Goal: Task Accomplishment & Management: Manage account settings

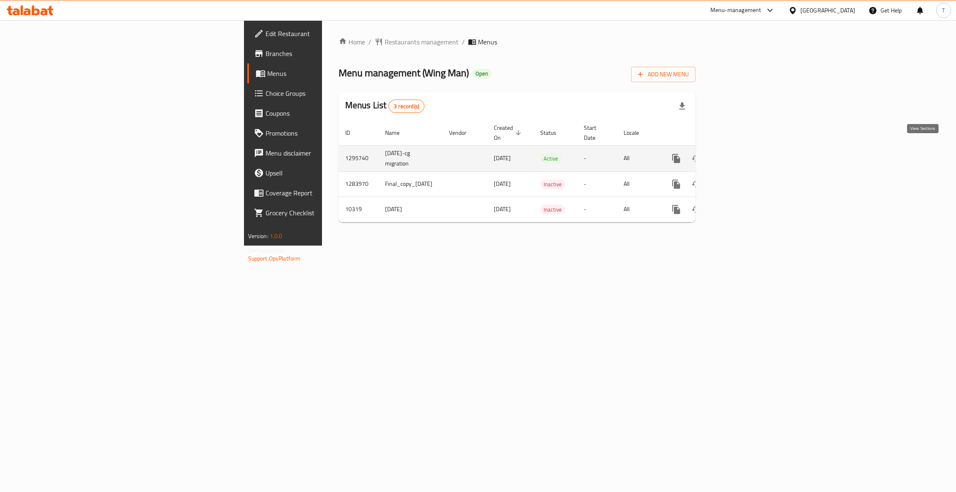
click at [741, 154] on icon "enhanced table" at bounding box center [736, 159] width 10 height 10
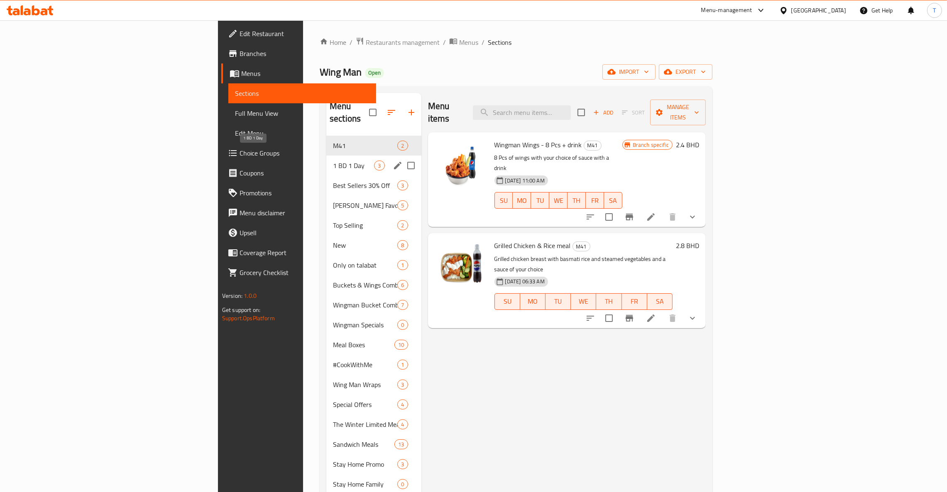
click at [333, 161] on span "1 BD 1 Day" at bounding box center [353, 166] width 41 height 10
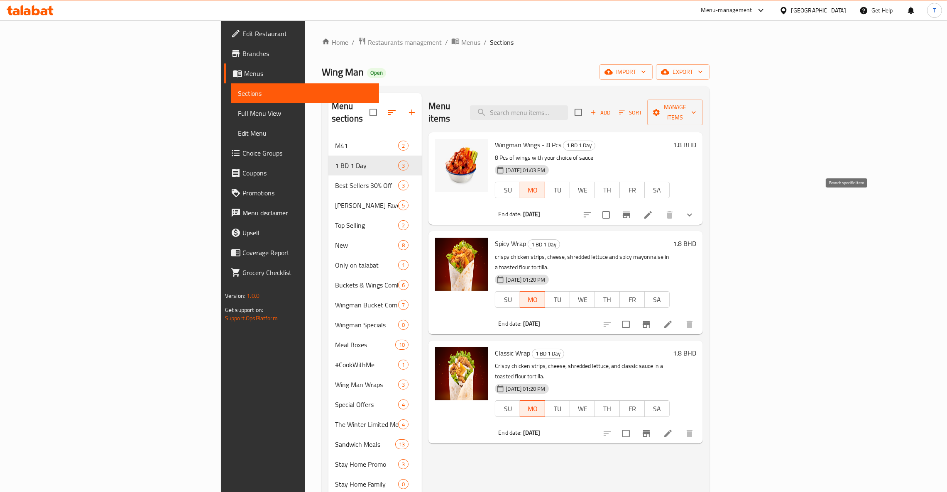
click at [631, 210] on icon "Branch-specific-item" at bounding box center [626, 215] width 10 height 10
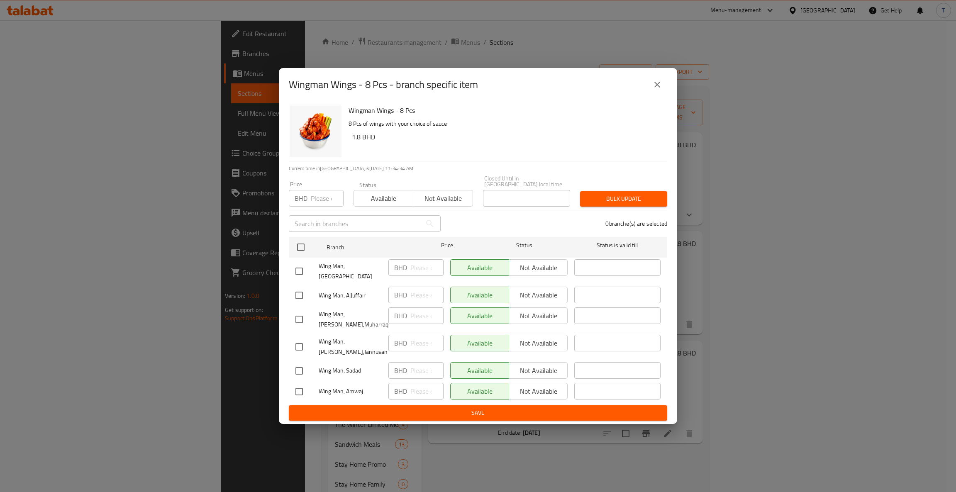
click at [451, 196] on span "Not available" at bounding box center [443, 199] width 53 height 12
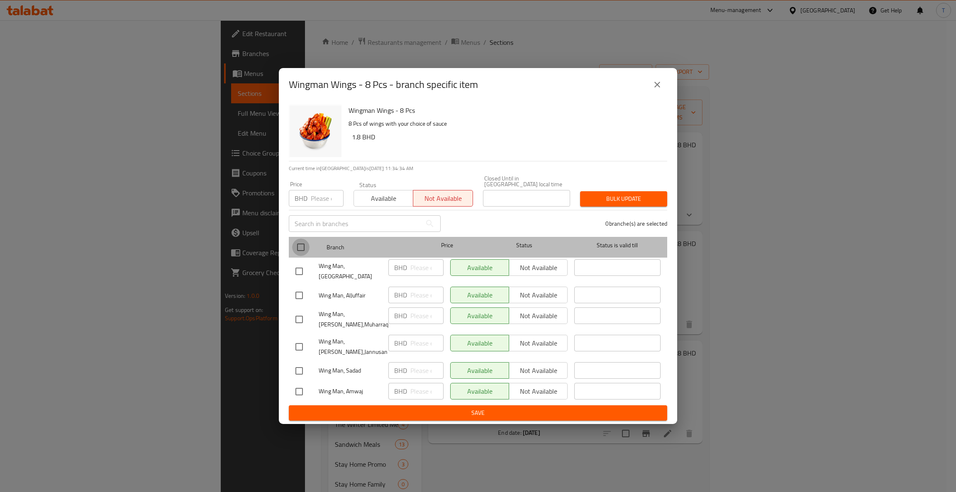
drag, startPoint x: 294, startPoint y: 245, endPoint x: 299, endPoint y: 245, distance: 5.0
click at [295, 245] on input "checkbox" at bounding box center [300, 247] width 17 height 17
checkbox input "true"
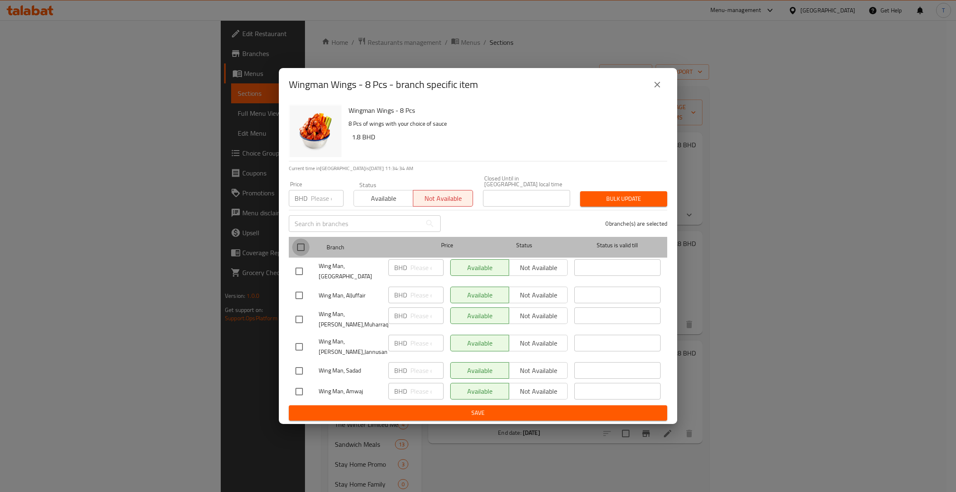
checkbox input "true"
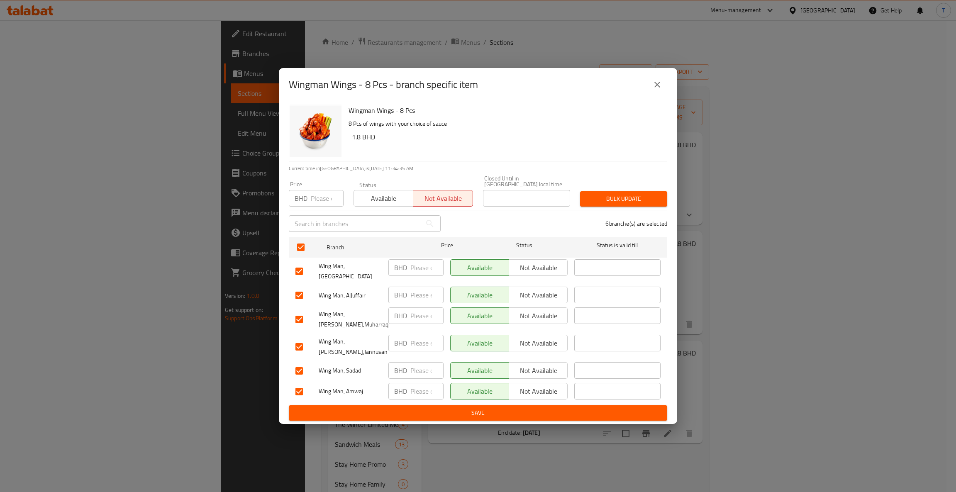
click at [604, 195] on span "Bulk update" at bounding box center [624, 199] width 74 height 10
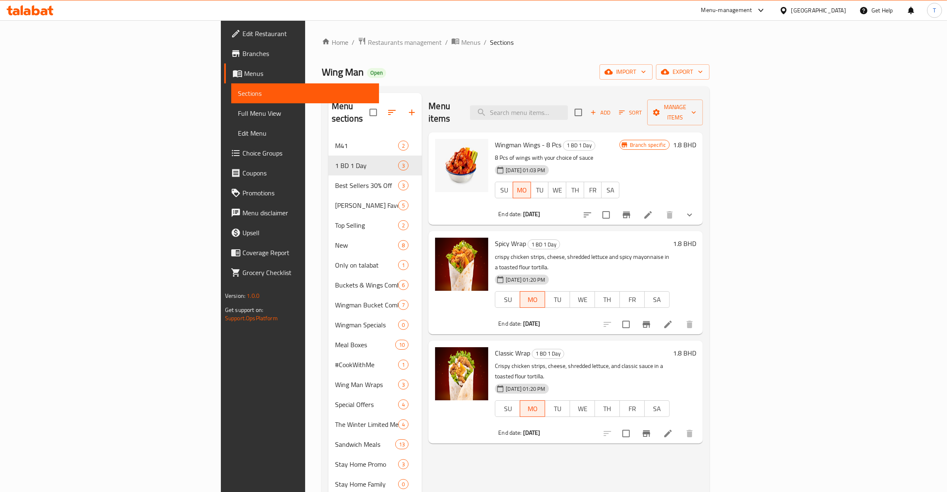
drag, startPoint x: 531, startPoint y: 435, endPoint x: 579, endPoint y: 430, distance: 48.0
click at [531, 435] on div "Menu items Add Sort Manage items Wingman Wings - 8 Pcs 1 BD 1 Day 8 Pcs of wing…" at bounding box center [562, 415] width 281 height 644
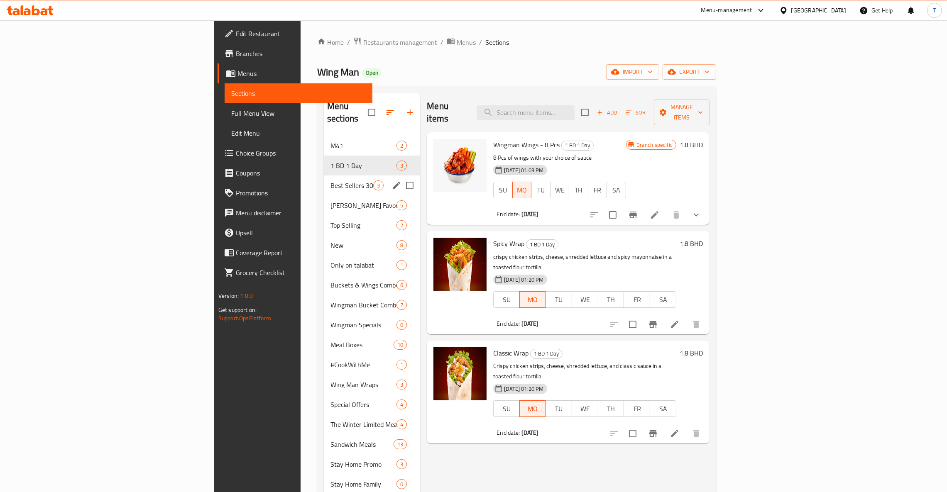
click at [330, 181] on span "Best Sellers 30% Off" at bounding box center [351, 186] width 43 height 10
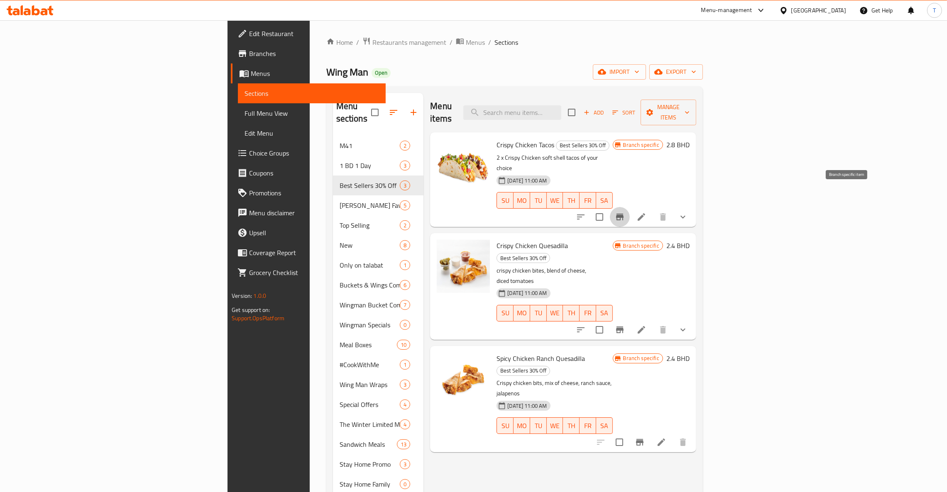
click at [625, 212] on icon "Branch-specific-item" at bounding box center [620, 217] width 10 height 10
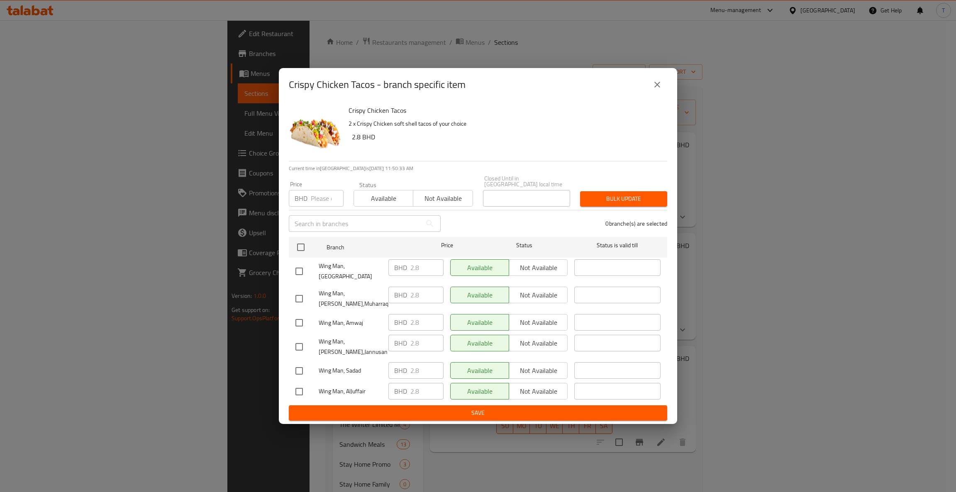
click at [657, 89] on icon "close" at bounding box center [658, 85] width 10 height 10
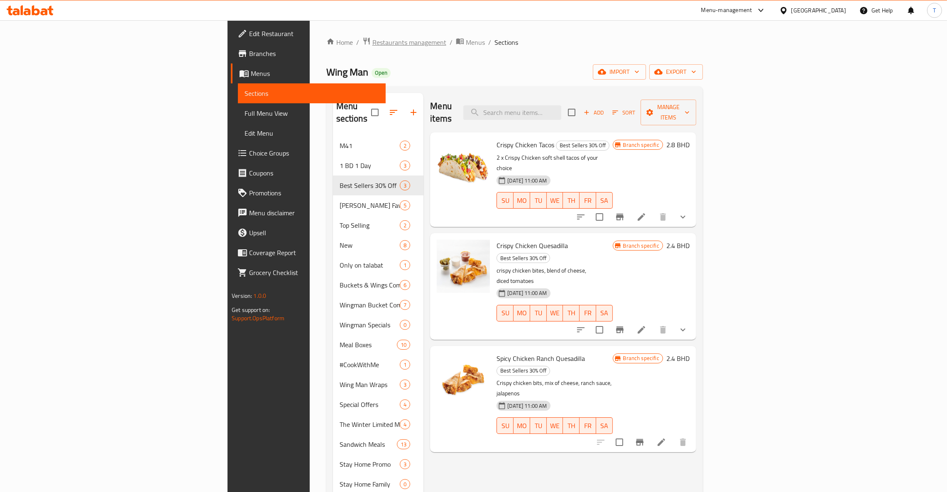
click at [372, 39] on span "Restaurants management" at bounding box center [409, 42] width 74 height 10
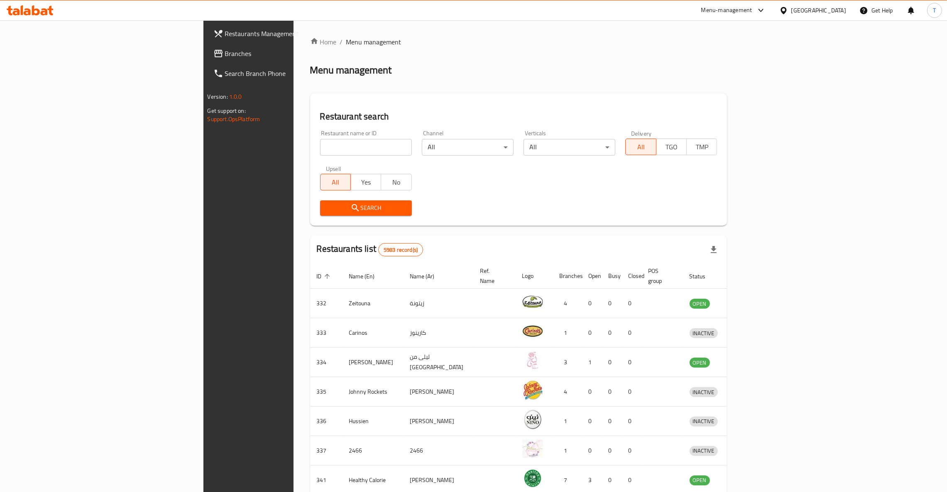
click at [320, 143] on input "search" at bounding box center [366, 147] width 92 height 17
type input "c"
type input "wing man"
click button "Search" at bounding box center [366, 207] width 92 height 15
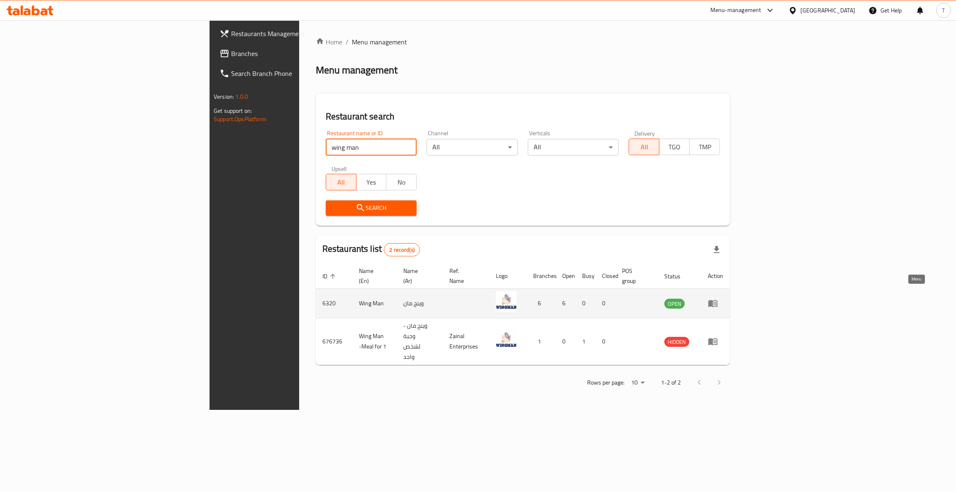
click at [718, 301] on icon "enhanced table" at bounding box center [713, 304] width 9 height 7
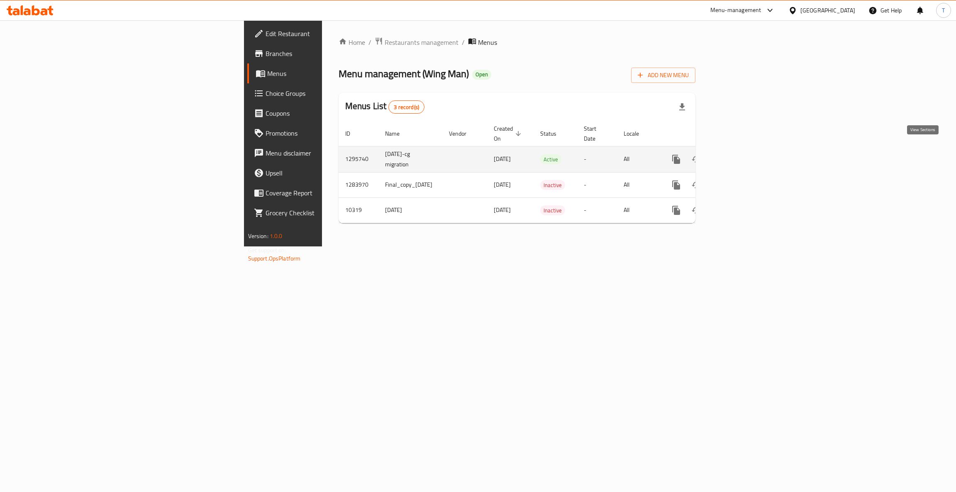
click at [741, 154] on icon "enhanced table" at bounding box center [736, 159] width 10 height 10
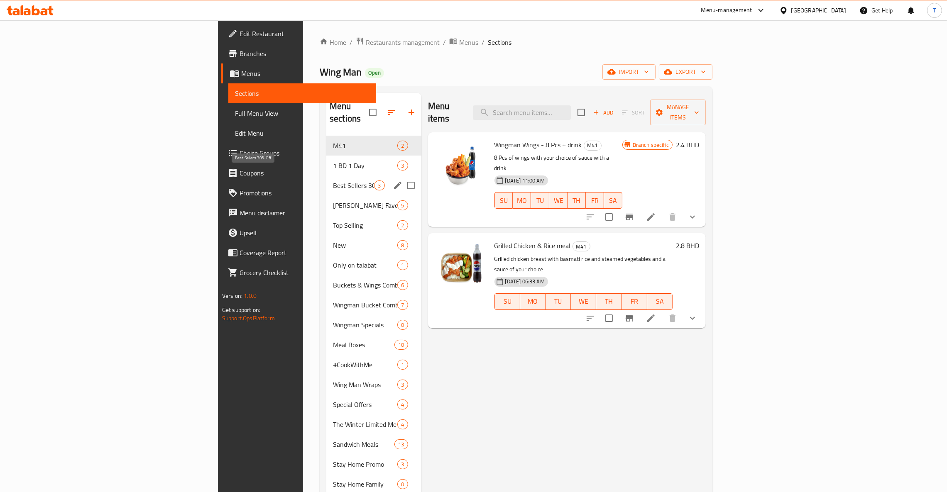
click at [333, 181] on span "Best Sellers 30% Off" at bounding box center [353, 186] width 41 height 10
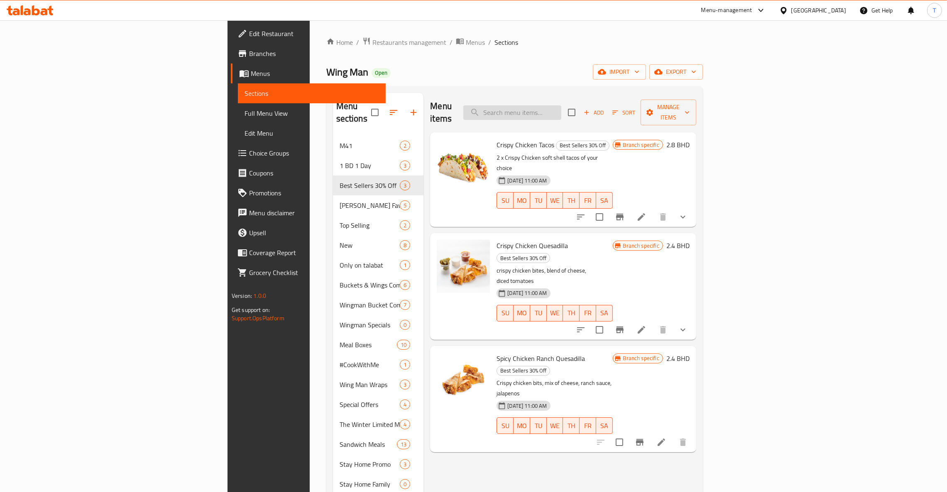
click at [561, 110] on input "search" at bounding box center [512, 112] width 98 height 15
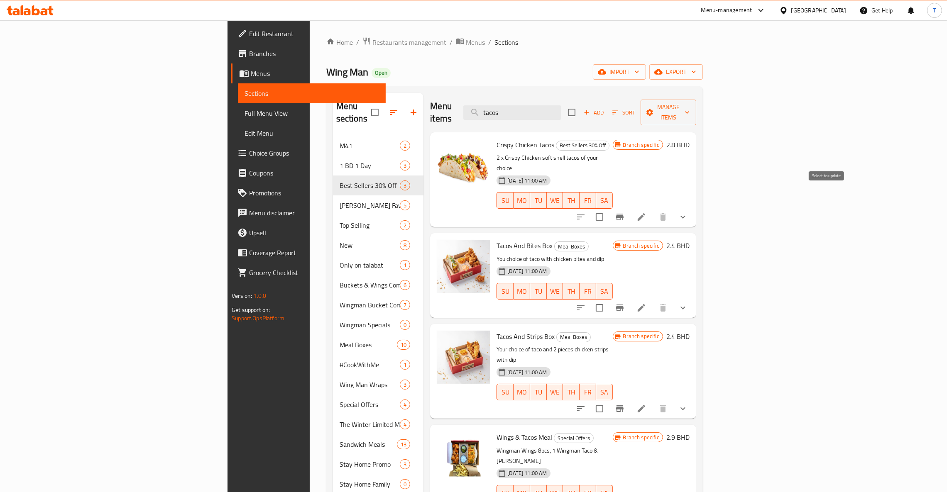
type input "tacos"
click at [608, 208] on input "checkbox" at bounding box center [599, 216] width 17 height 17
click at [696, 132] on div "Crispy Chicken Tacos Best Sellers 30% Off 2 x Crispy Chicken soft shell tacos o…" at bounding box center [563, 179] width 266 height 95
click at [690, 108] on span "Manage items" at bounding box center [668, 112] width 42 height 21
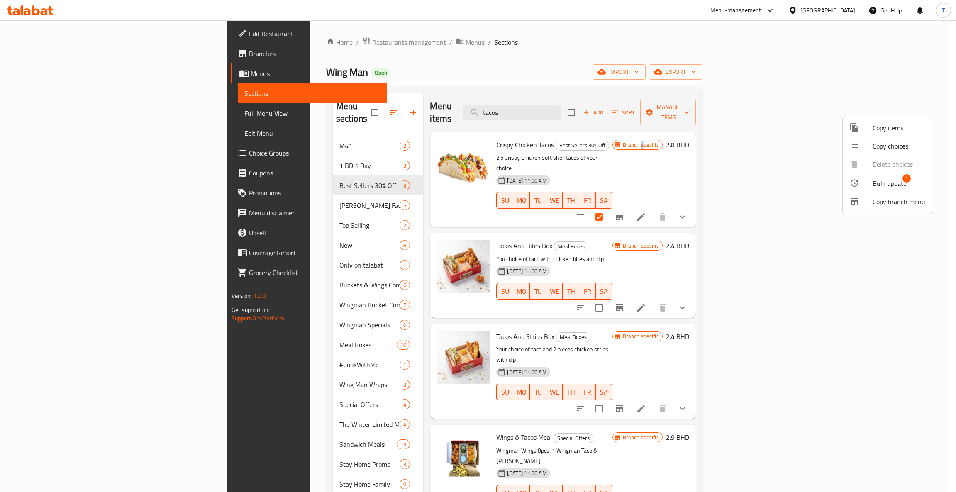
click at [883, 184] on span "Bulk update" at bounding box center [890, 183] width 34 height 10
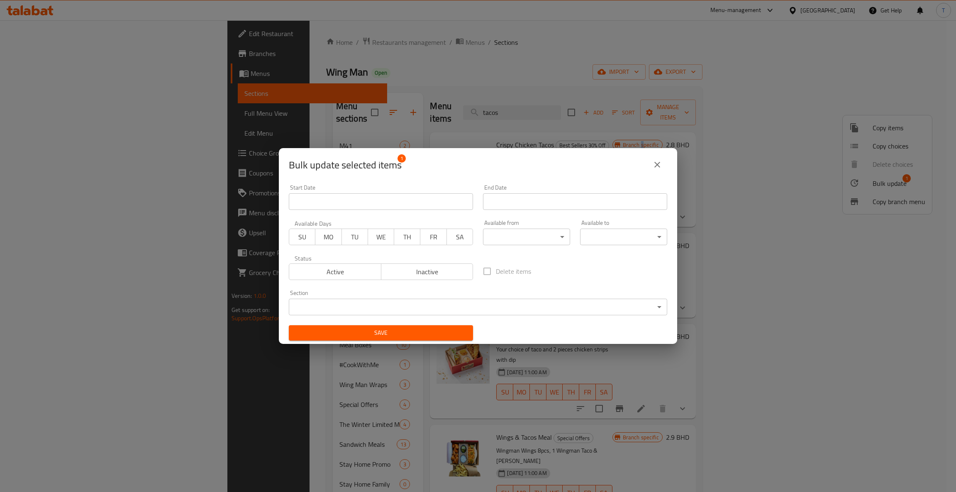
click at [317, 309] on body "​ Menu-management [GEOGRAPHIC_DATA] Get Help T Edit Restaurant Branches Menus S…" at bounding box center [478, 256] width 956 height 472
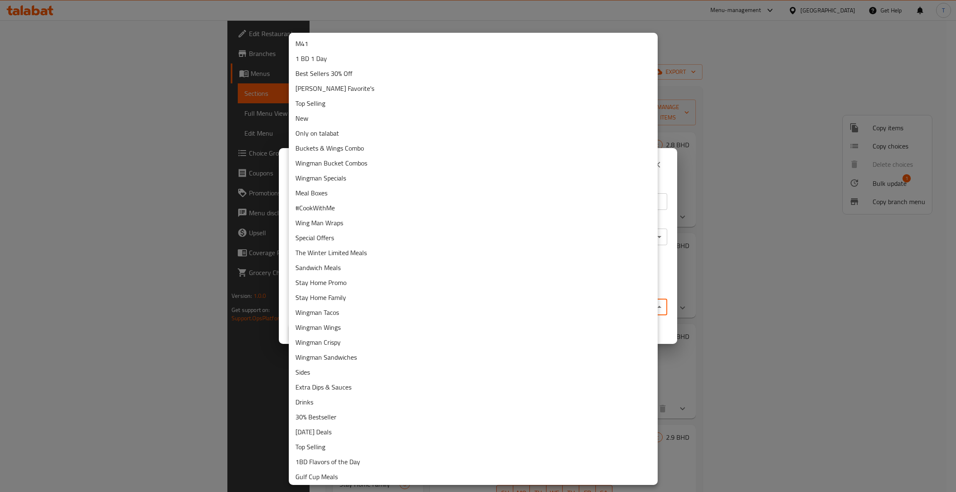
click at [342, 314] on li "Wingman Tacos" at bounding box center [473, 312] width 369 height 15
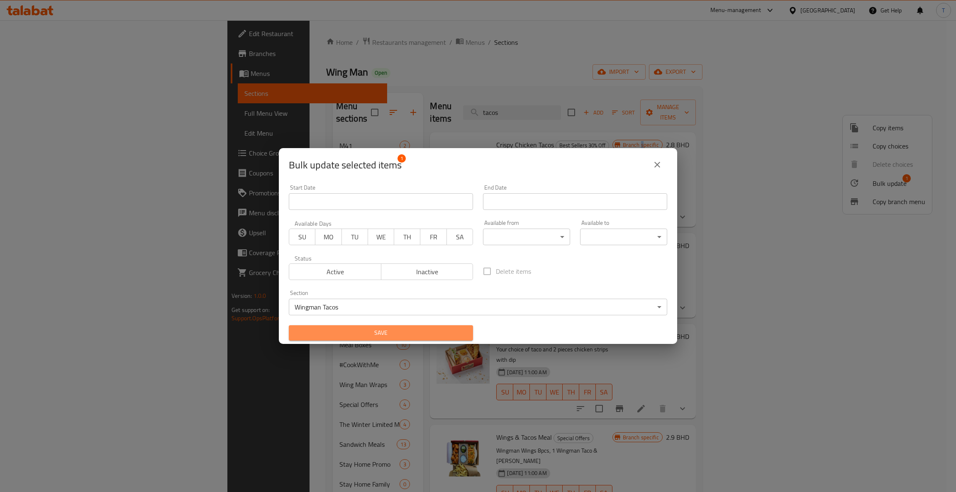
click at [388, 335] on span "Save" at bounding box center [381, 333] width 171 height 10
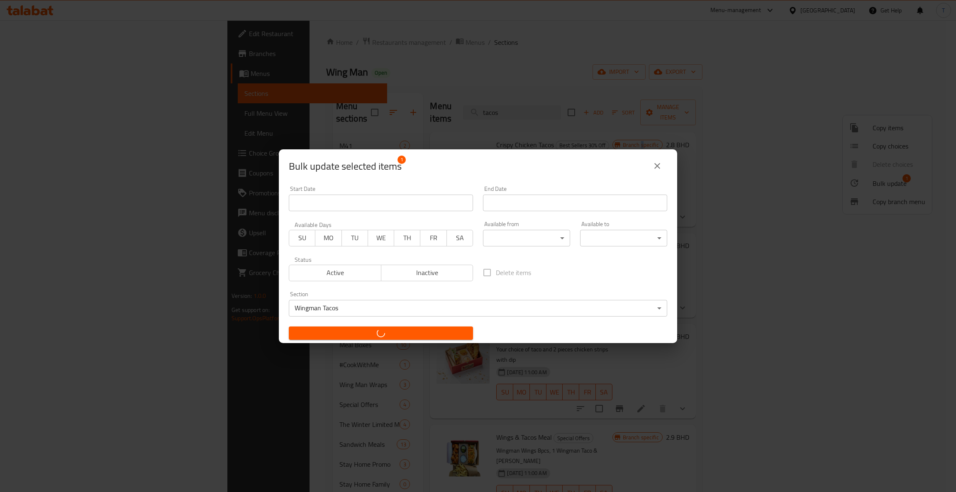
checkbox input "false"
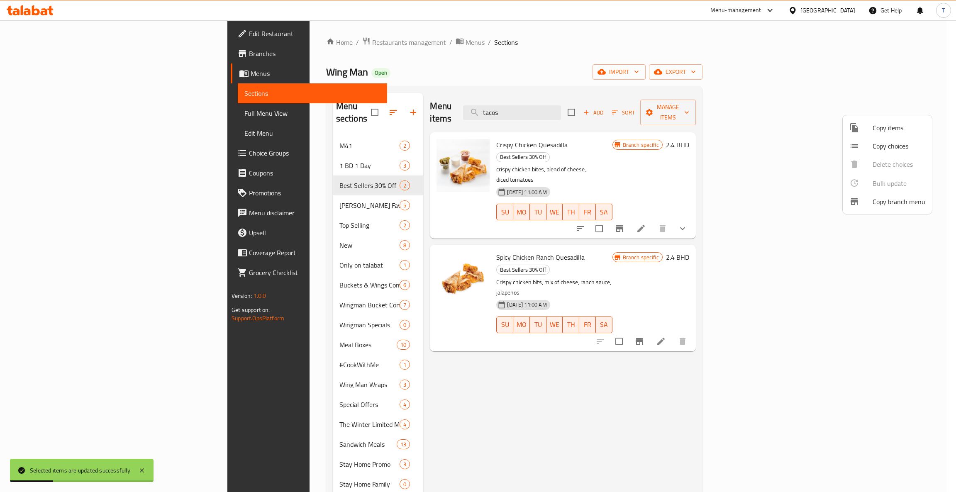
click at [532, 408] on div at bounding box center [478, 246] width 956 height 492
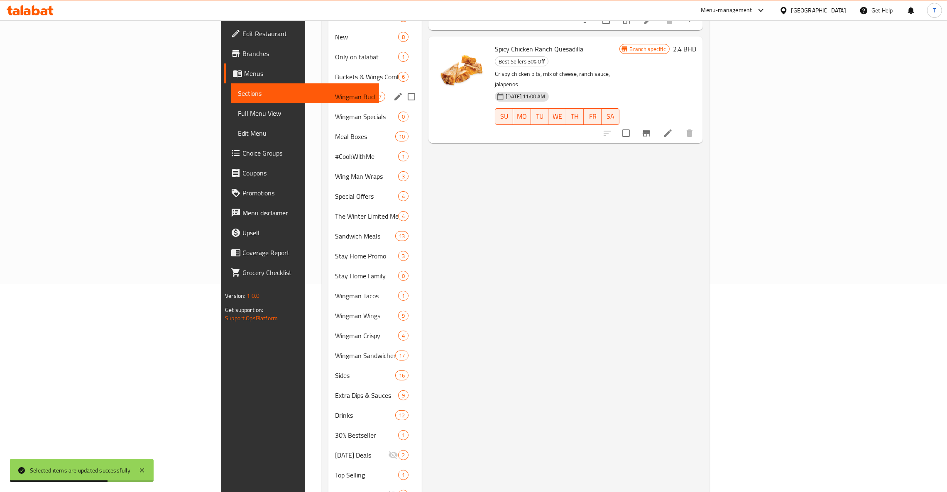
scroll to position [186, 0]
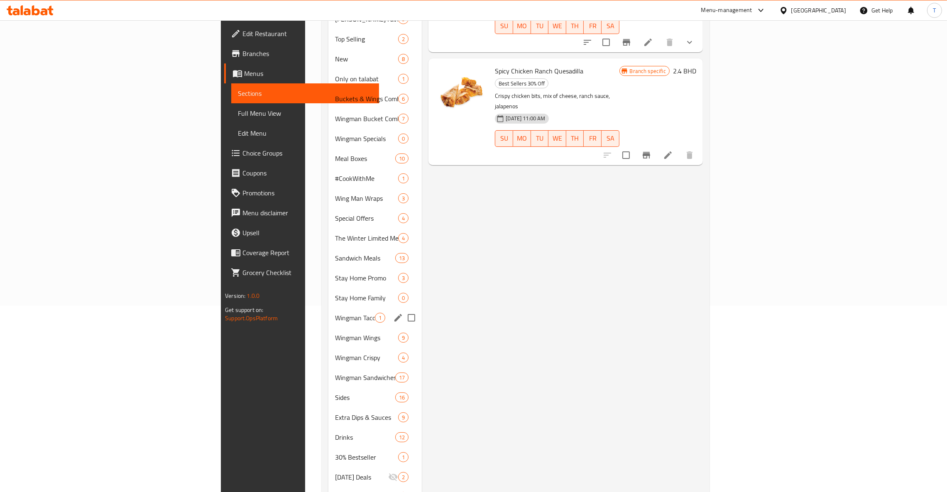
click at [328, 308] on div "Wingman Tacos 1" at bounding box center [374, 318] width 93 height 20
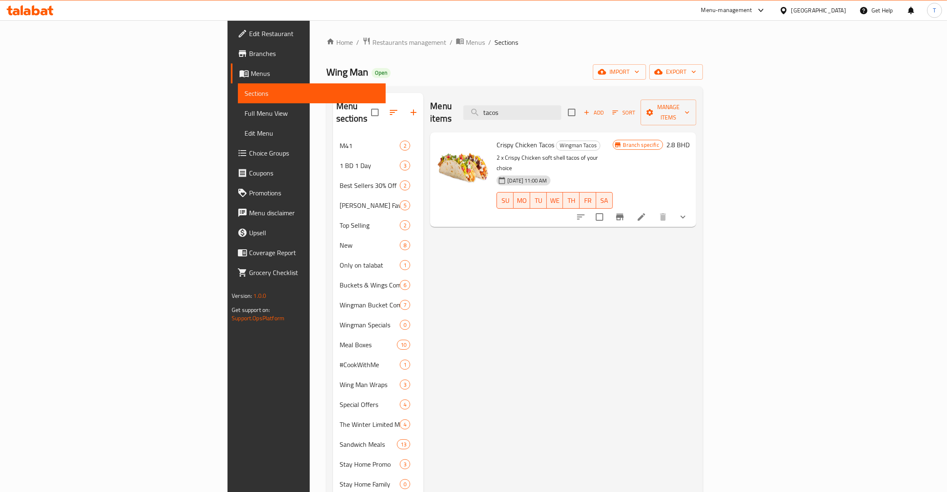
drag, startPoint x: 605, startPoint y: 104, endPoint x: 526, endPoint y: 107, distance: 78.5
click at [526, 107] on div "Menu items tacos Add Sort Manage items" at bounding box center [563, 112] width 266 height 39
click at [539, 268] on div "Menu items Add Sort Manage items Crispy Chicken Tacos Wingman Tacos 2 x Crispy …" at bounding box center [559, 415] width 272 height 644
click at [561, 108] on input "search" at bounding box center [512, 112] width 98 height 15
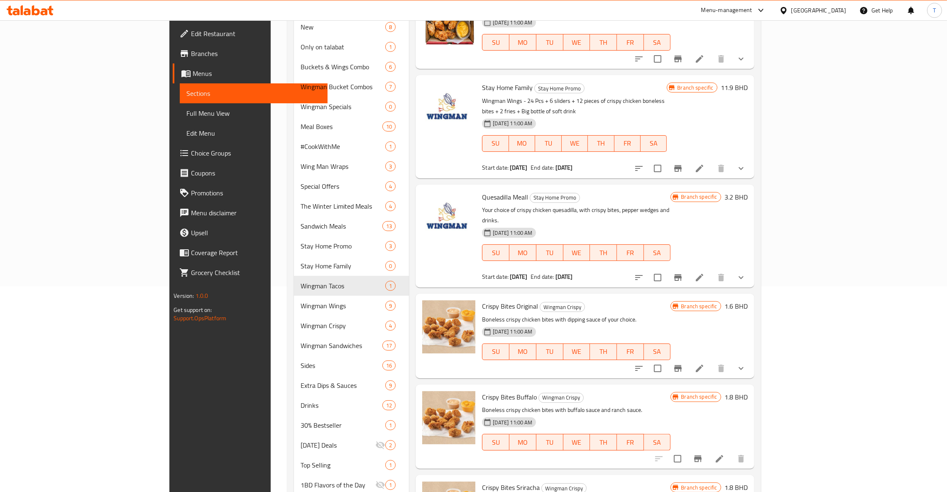
scroll to position [255, 0]
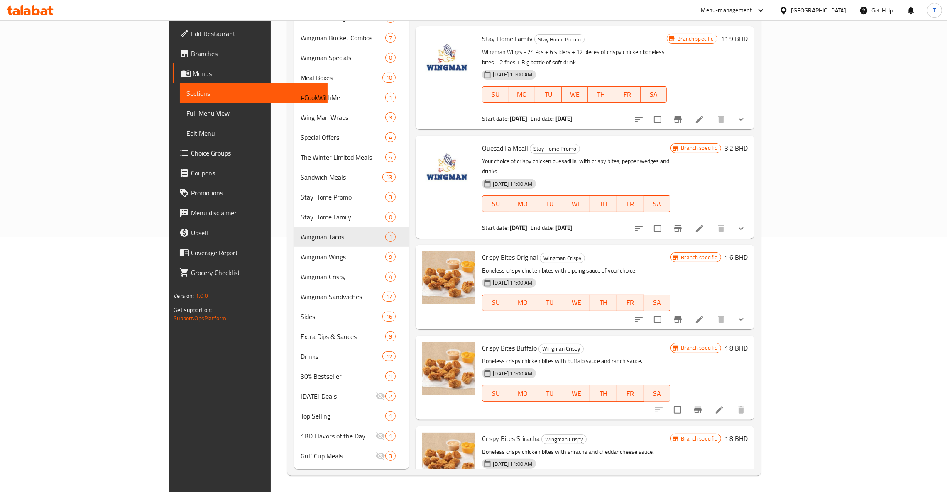
type input "bites"
click at [702, 407] on icon "Branch-specific-item" at bounding box center [697, 410] width 7 height 7
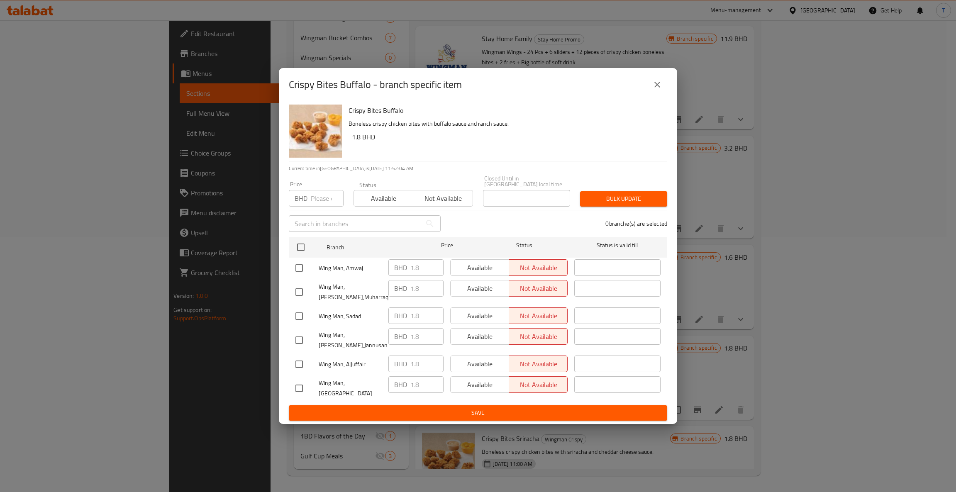
click at [654, 86] on icon "close" at bounding box center [658, 85] width 10 height 10
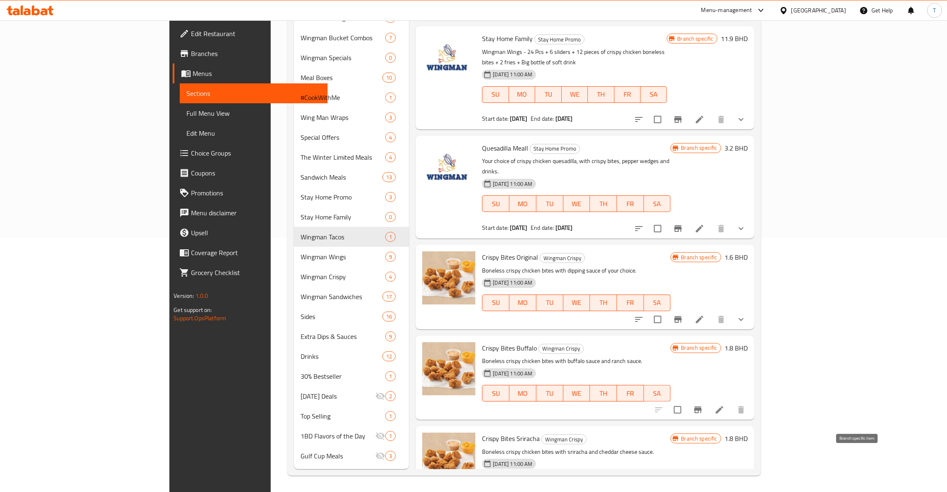
click at [703, 492] on icon "Branch-specific-item" at bounding box center [698, 501] width 10 height 10
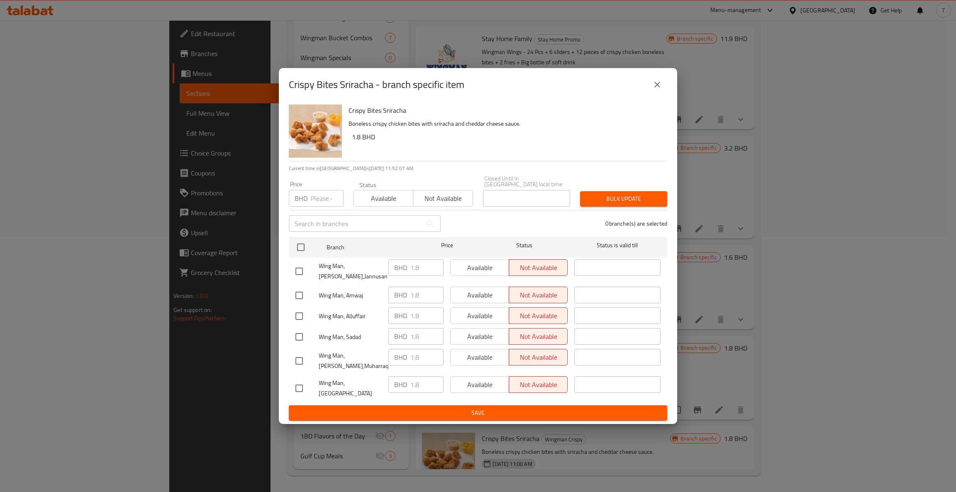
click at [644, 78] on div "Crispy Bites Sriracha - branch specific item" at bounding box center [478, 84] width 399 height 33
click at [661, 88] on icon "close" at bounding box center [658, 85] width 10 height 10
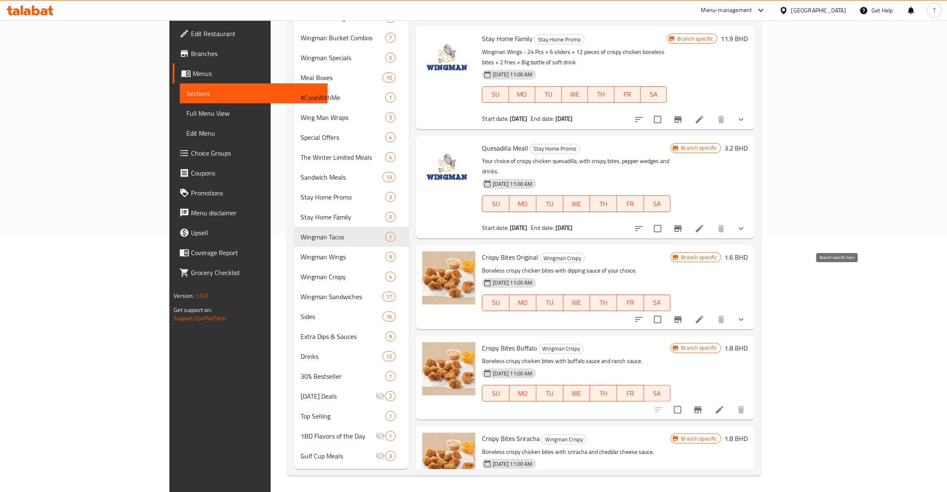
click at [682, 316] on icon "Branch-specific-item" at bounding box center [677, 319] width 7 height 7
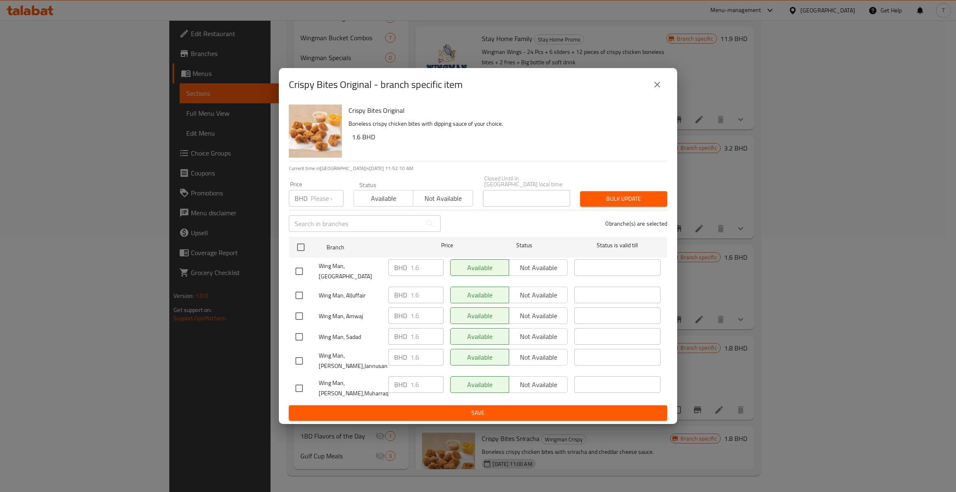
click at [659, 88] on icon "close" at bounding box center [658, 85] width 10 height 10
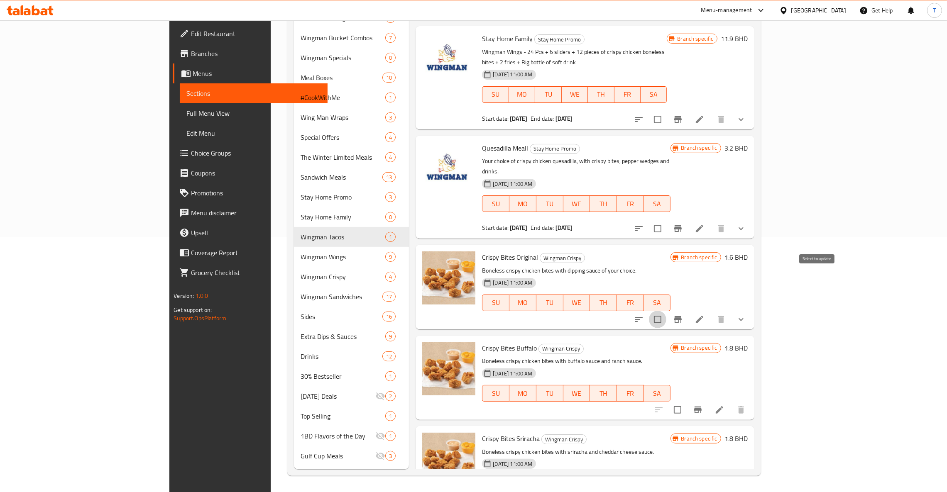
click at [666, 311] on input "checkbox" at bounding box center [657, 319] width 17 height 17
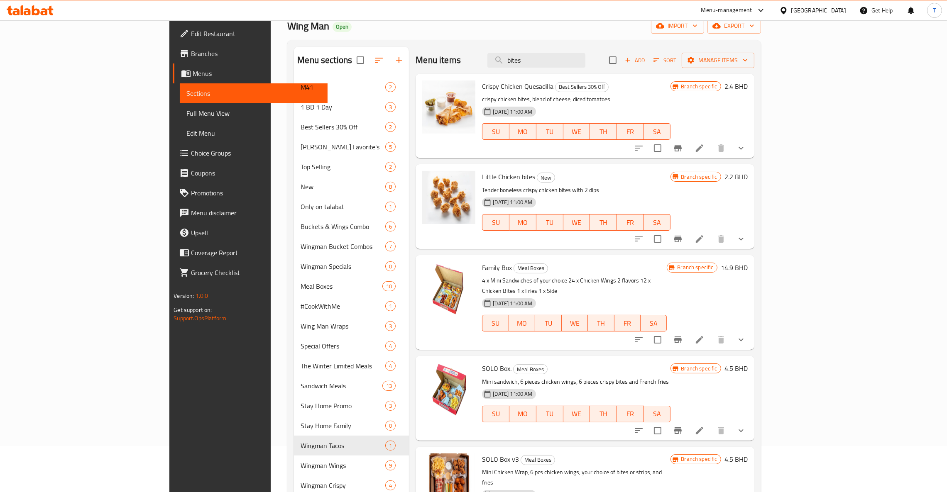
scroll to position [0, 0]
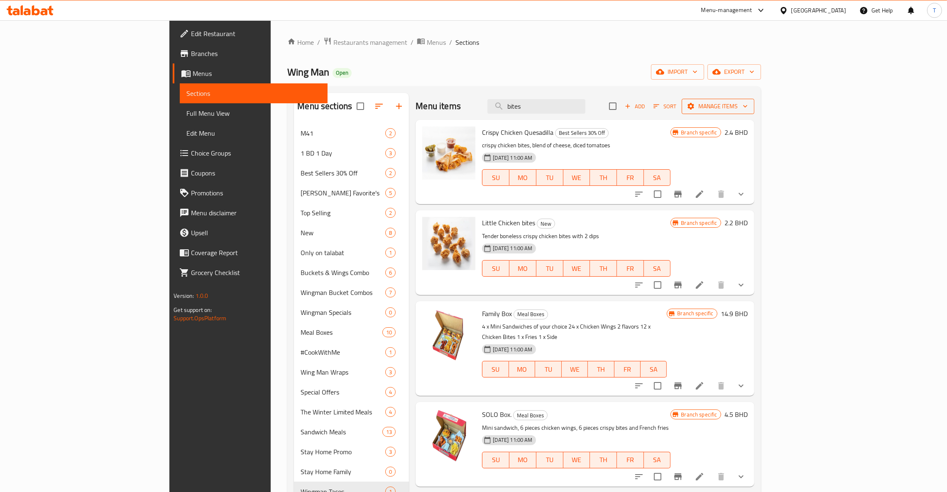
click at [748, 106] on span "Manage items" at bounding box center [717, 106] width 59 height 10
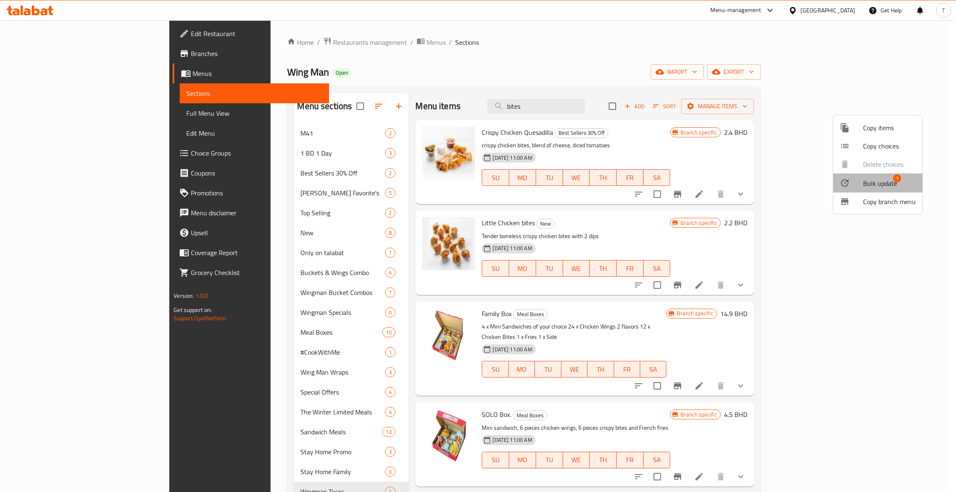
click at [886, 181] on span "Bulk update" at bounding box center [880, 183] width 34 height 10
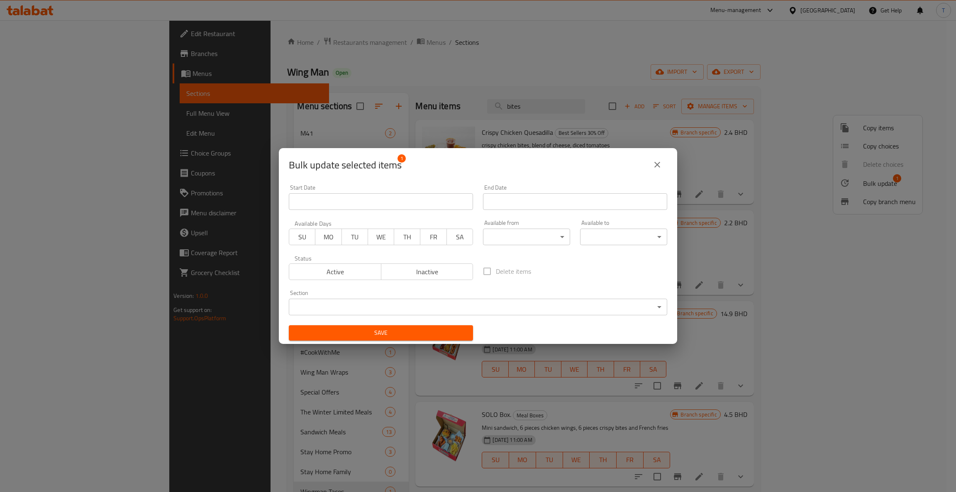
click at [465, 299] on body "​ Menu-management [GEOGRAPHIC_DATA] Get Help T Edit Restaurant Branches Menus S…" at bounding box center [478, 256] width 956 height 472
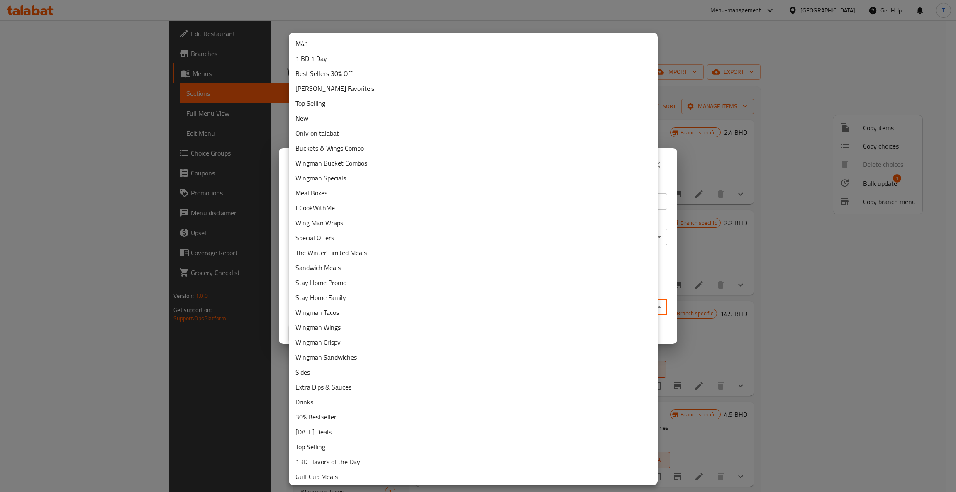
click at [349, 67] on li "Best Sellers 30% Off" at bounding box center [473, 73] width 369 height 15
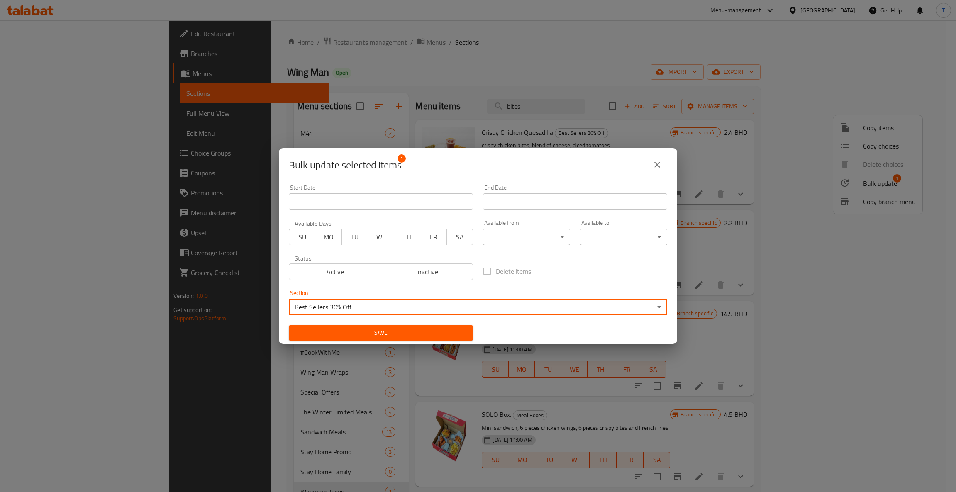
click at [396, 332] on span "Save" at bounding box center [381, 333] width 171 height 10
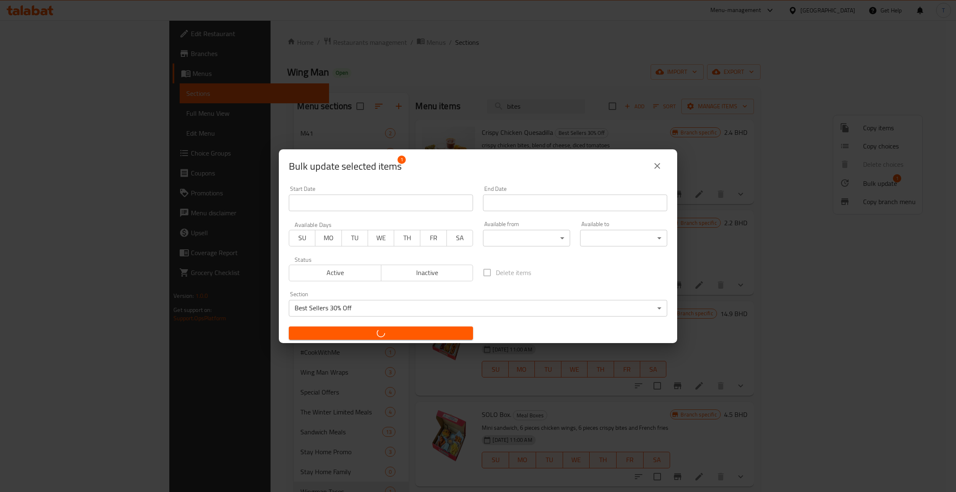
checkbox input "false"
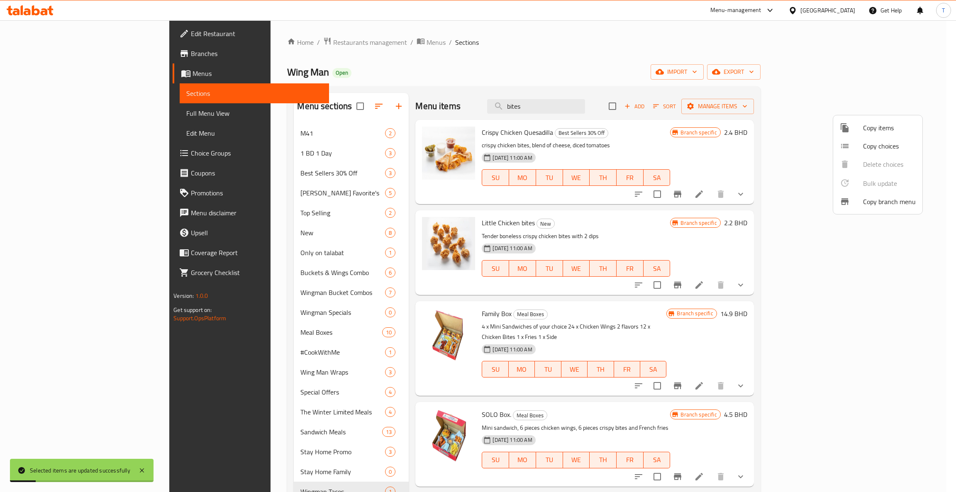
click at [220, 172] on div at bounding box center [478, 246] width 956 height 492
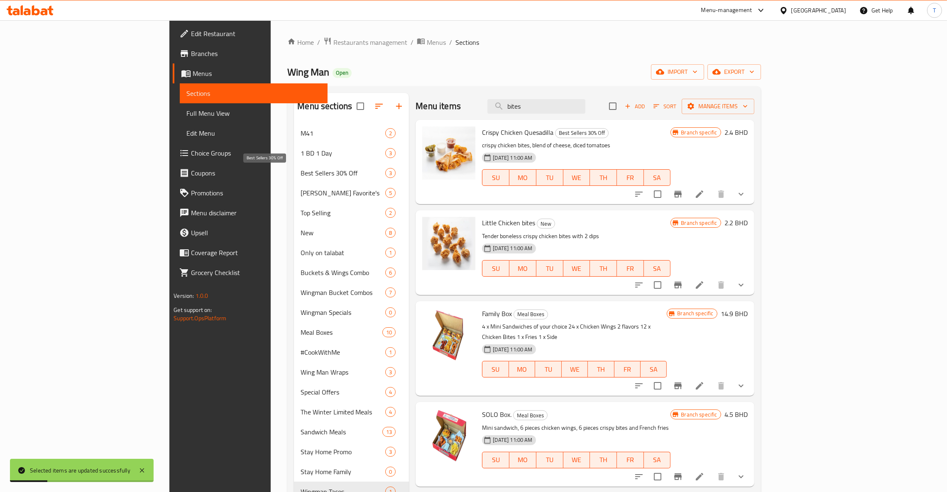
click at [301, 171] on span "Best Sellers 30% Off" at bounding box center [343, 173] width 85 height 10
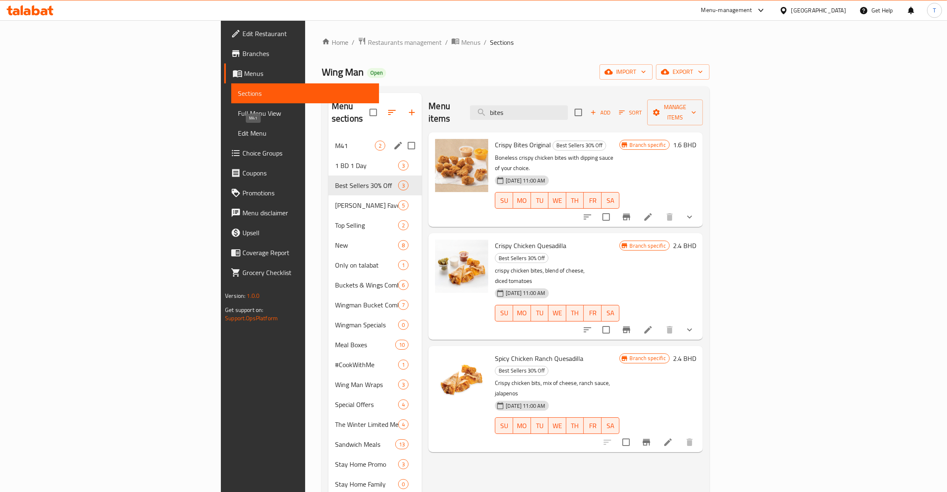
drag, startPoint x: 274, startPoint y: 137, endPoint x: 268, endPoint y: 147, distance: 12.3
click at [335, 141] on span "M41" at bounding box center [355, 146] width 40 height 10
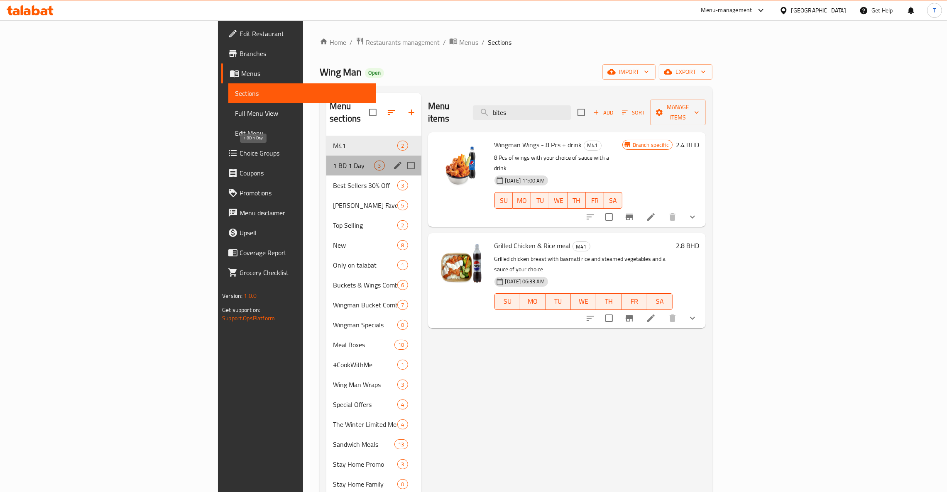
click at [333, 161] on span "1 BD 1 Day" at bounding box center [353, 166] width 41 height 10
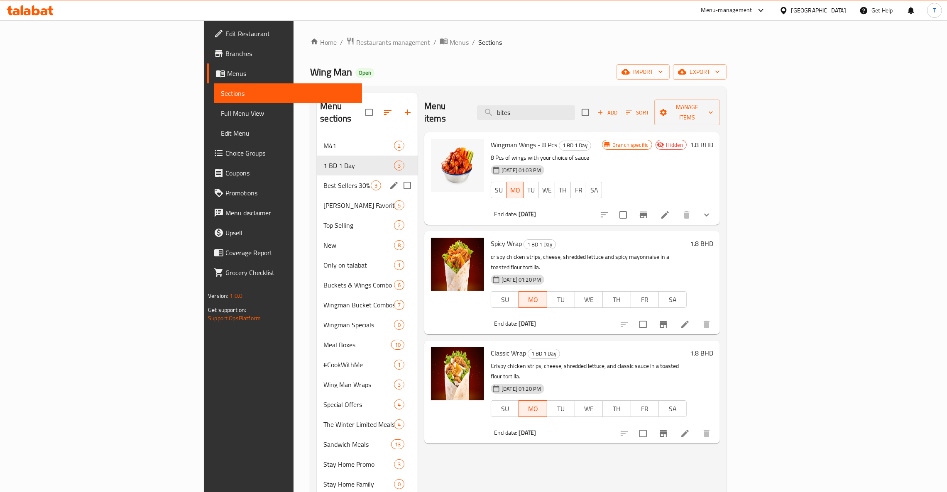
click at [317, 176] on div "Best Sellers 30% Off 3" at bounding box center [367, 186] width 101 height 20
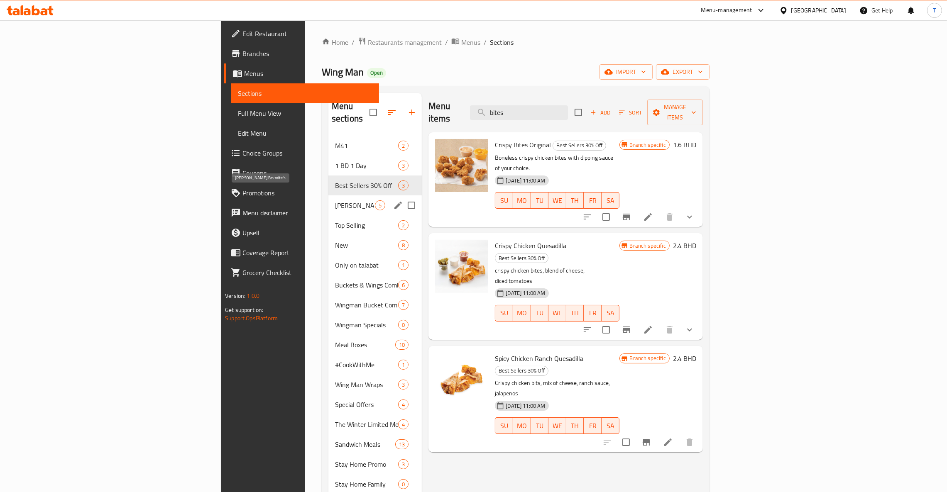
click at [335, 200] on span "[PERSON_NAME] Favorite's" at bounding box center [355, 205] width 40 height 10
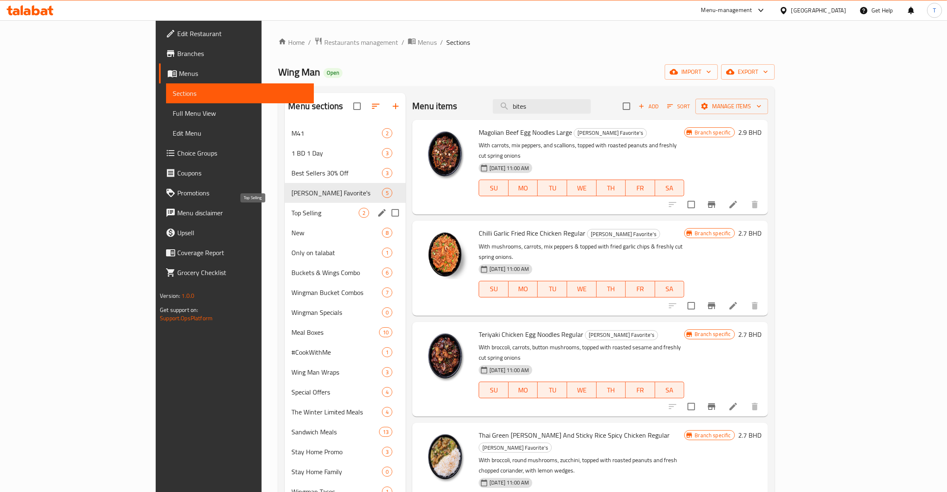
click at [291, 215] on span "Top Selling" at bounding box center [324, 213] width 67 height 10
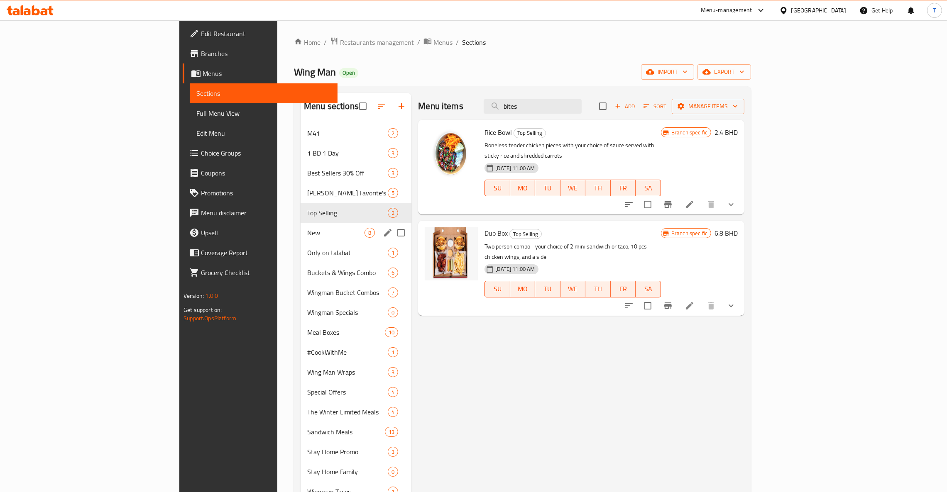
click at [307, 232] on span "New" at bounding box center [335, 233] width 57 height 10
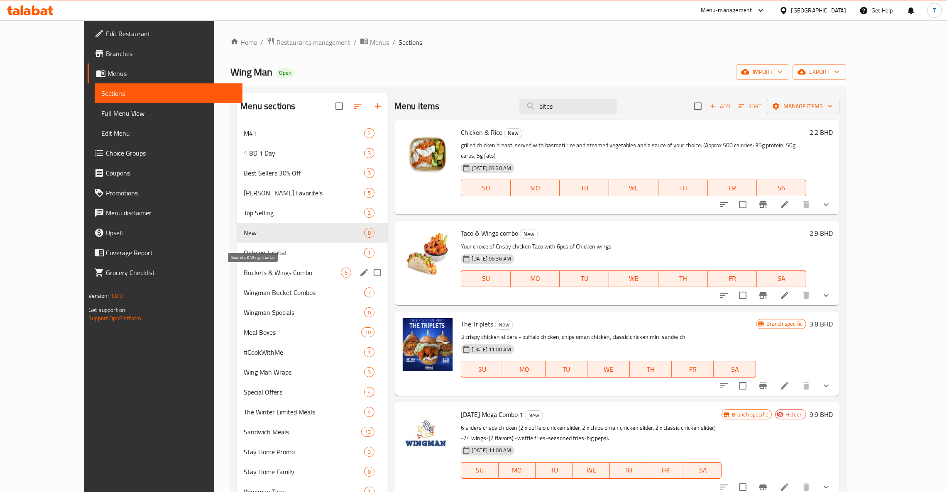
click at [246, 266] on div "Buckets & Wings Combo 6" at bounding box center [312, 273] width 151 height 20
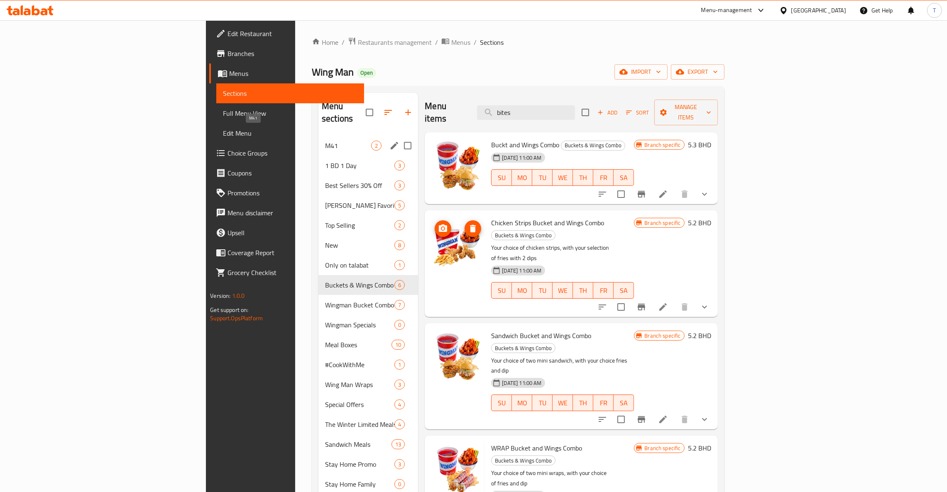
click at [325, 141] on span "M41" at bounding box center [348, 146] width 46 height 10
